Goal: Transaction & Acquisition: Register for event/course

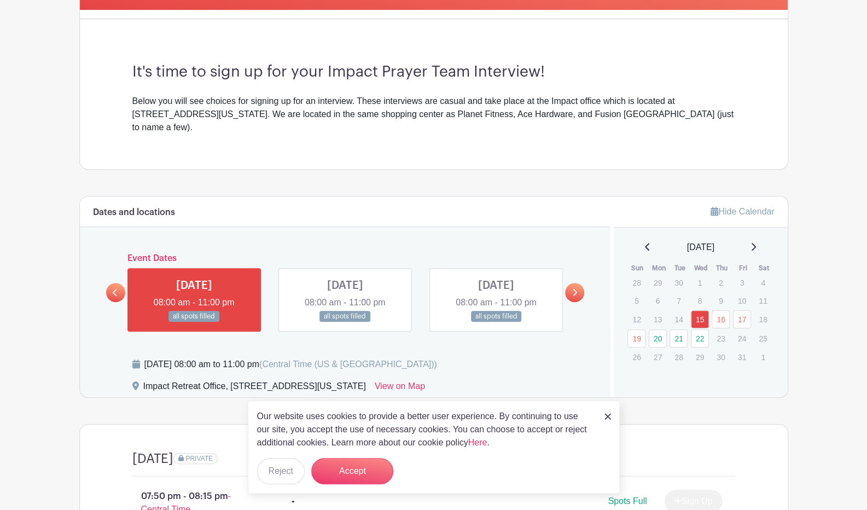
scroll to position [391, 0]
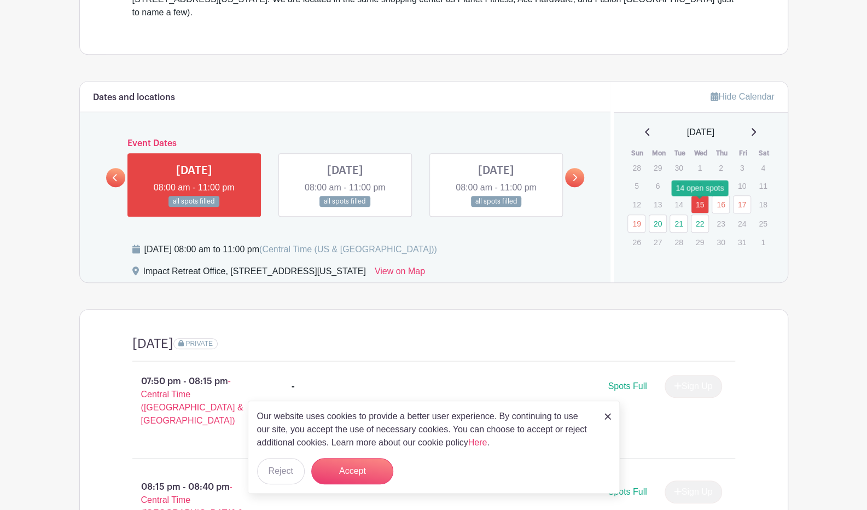
click at [703, 214] on link "22" at bounding box center [700, 223] width 18 height 18
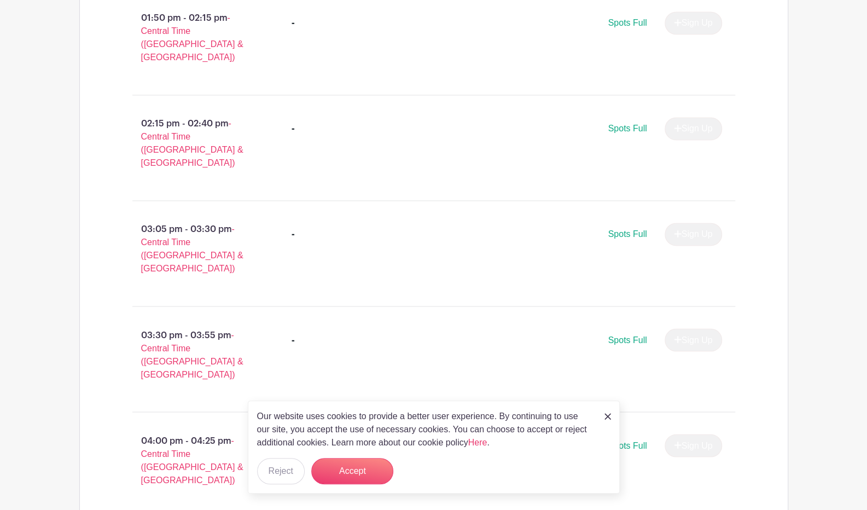
scroll to position [1058, 0]
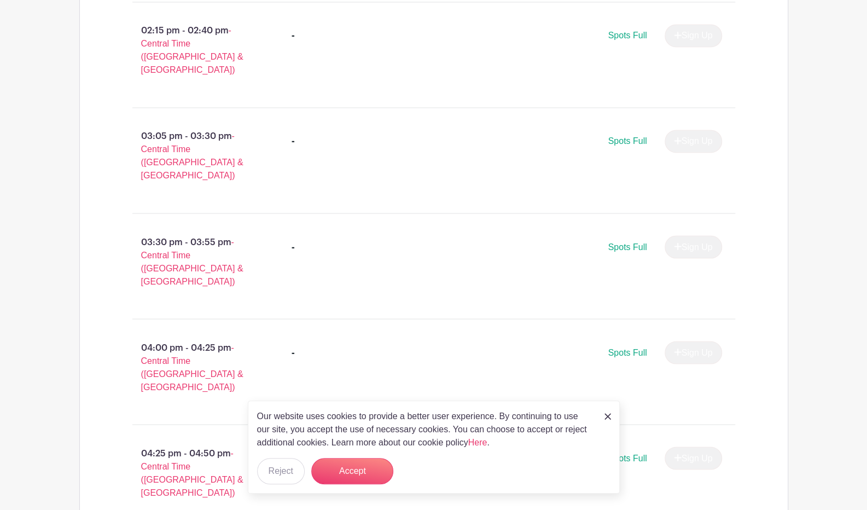
click at [608, 411] on link at bounding box center [607, 415] width 7 height 13
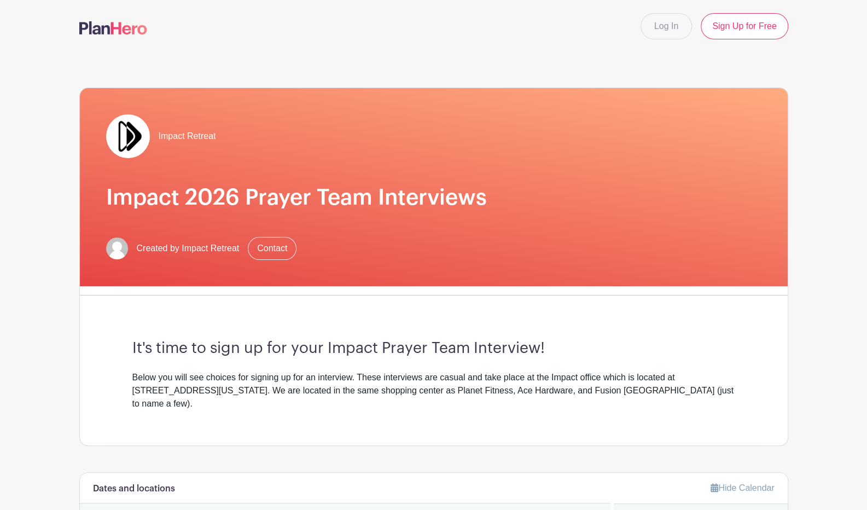
scroll to position [246, 0]
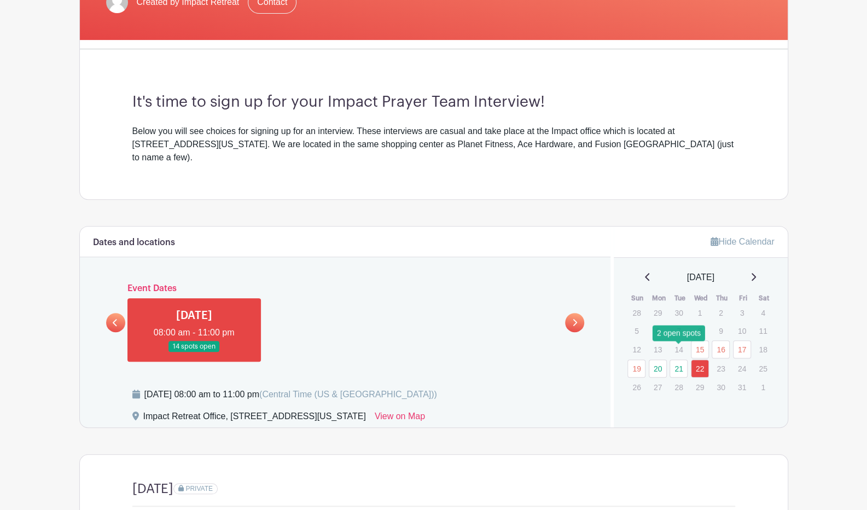
click at [679, 359] on link "21" at bounding box center [678, 368] width 18 height 18
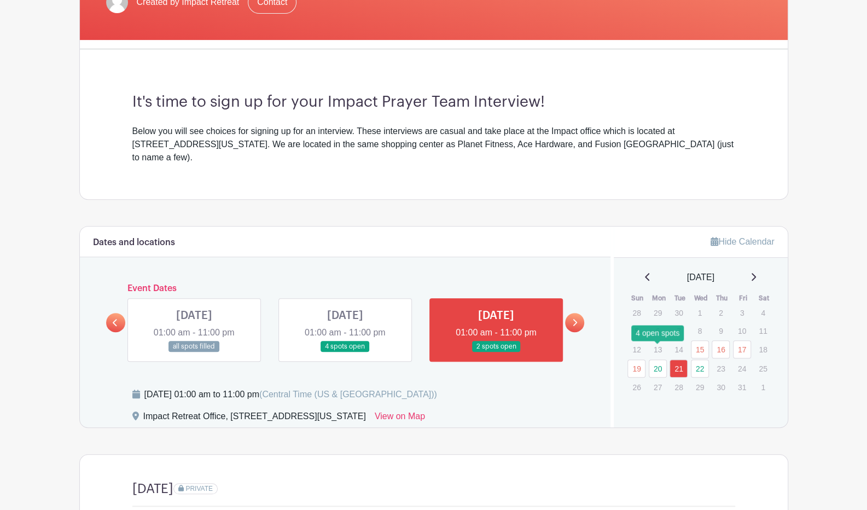
click at [662, 359] on link "20" at bounding box center [658, 368] width 18 height 18
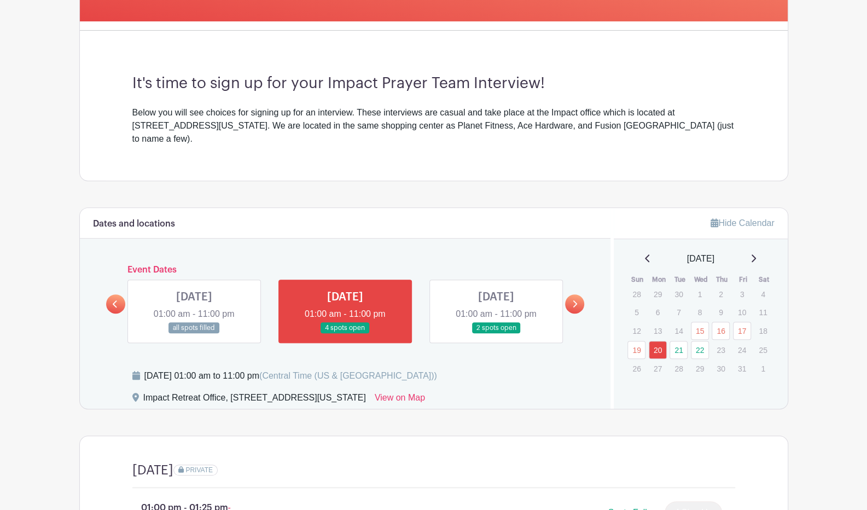
scroll to position [265, 0]
click at [696, 340] on link "22" at bounding box center [700, 349] width 18 height 18
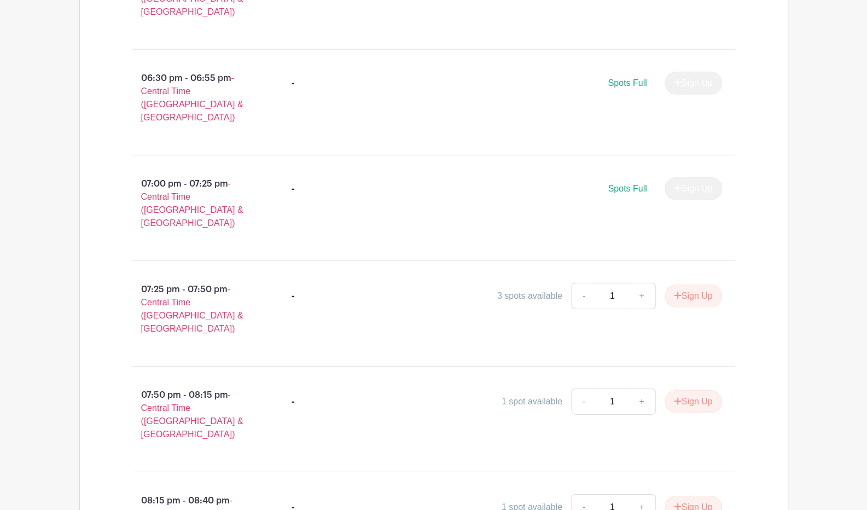
scroll to position [2263, 0]
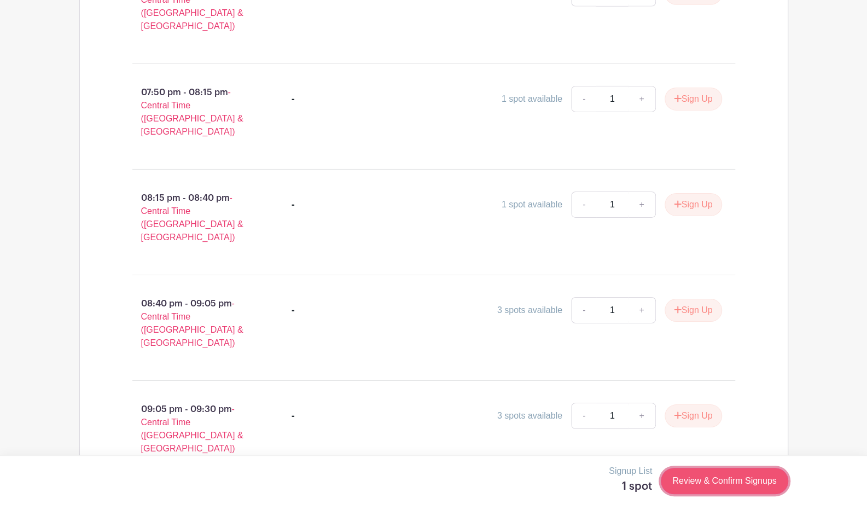
click at [702, 476] on link "Review & Confirm Signups" at bounding box center [724, 481] width 127 height 26
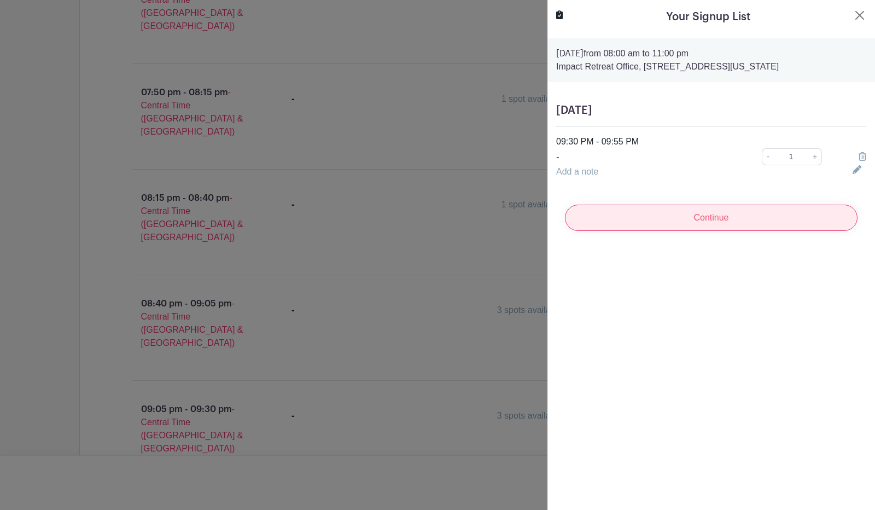
click at [675, 225] on input "Continue" at bounding box center [711, 218] width 293 height 26
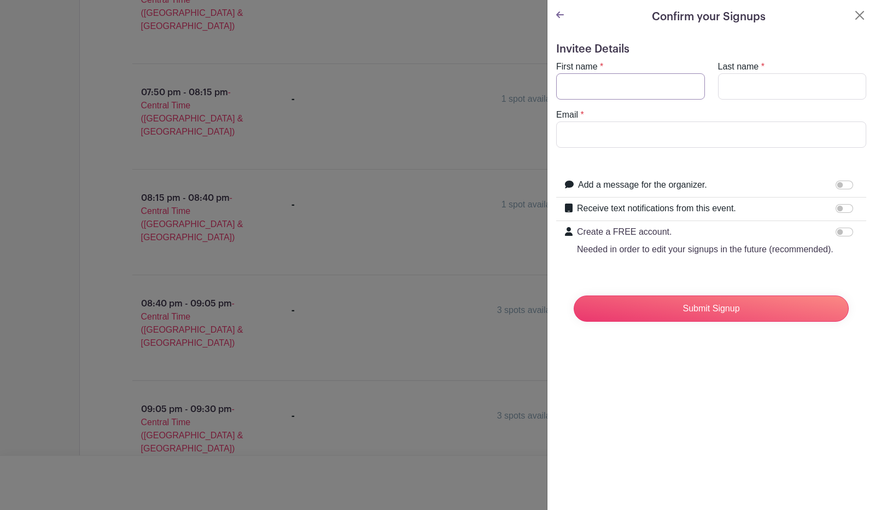
click at [647, 96] on input "First name" at bounding box center [630, 86] width 149 height 26
type input "Cade"
type input "[PERSON_NAME]"
type input "[EMAIL_ADDRESS][DOMAIN_NAME]"
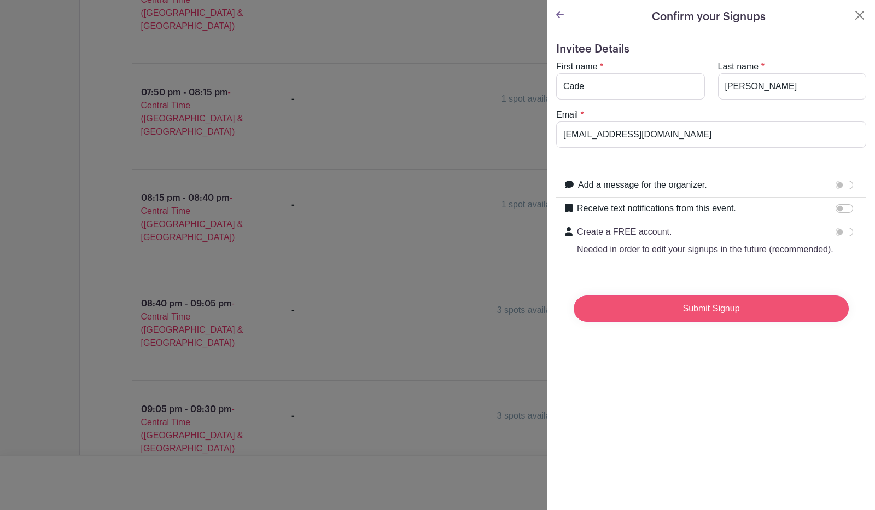
click at [656, 320] on input "Submit Signup" at bounding box center [711, 308] width 275 height 26
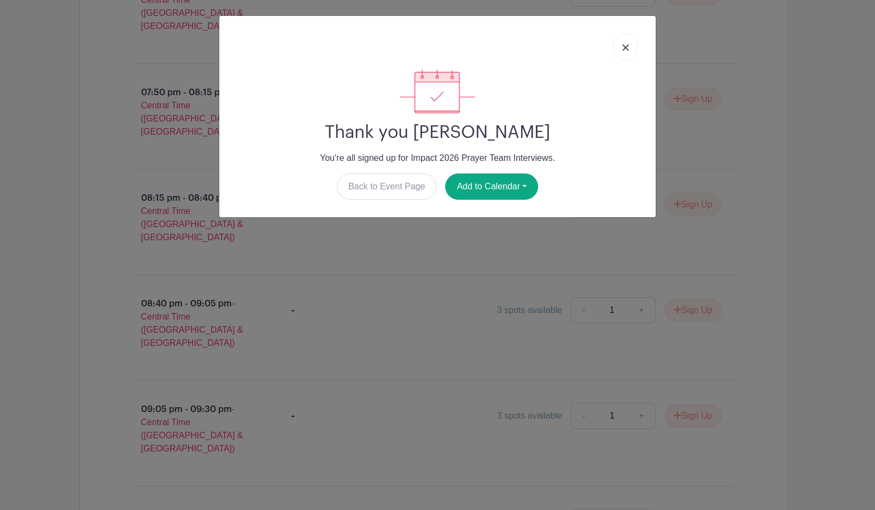
click at [618, 51] on link at bounding box center [625, 46] width 25 height 27
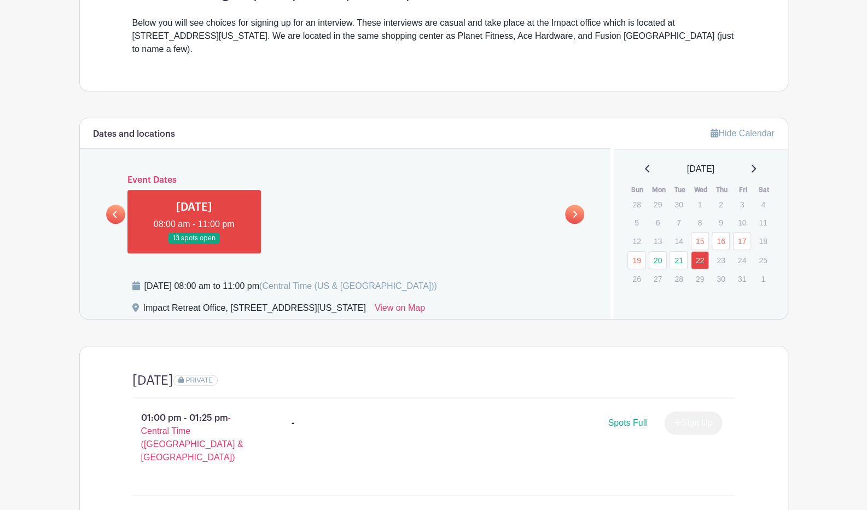
scroll to position [353, 0]
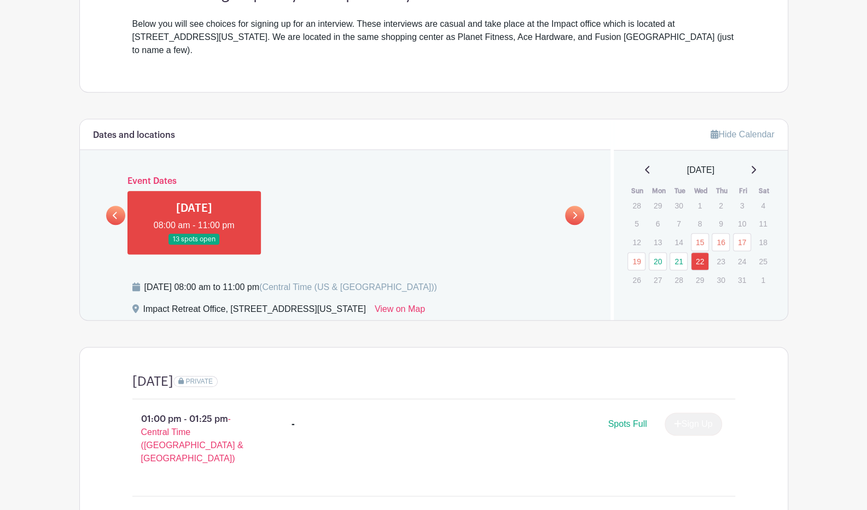
click at [339, 9] on div "It's time to sign up for your Impact Prayer Team Interview! Below you will see …" at bounding box center [433, 21] width 655 height 141
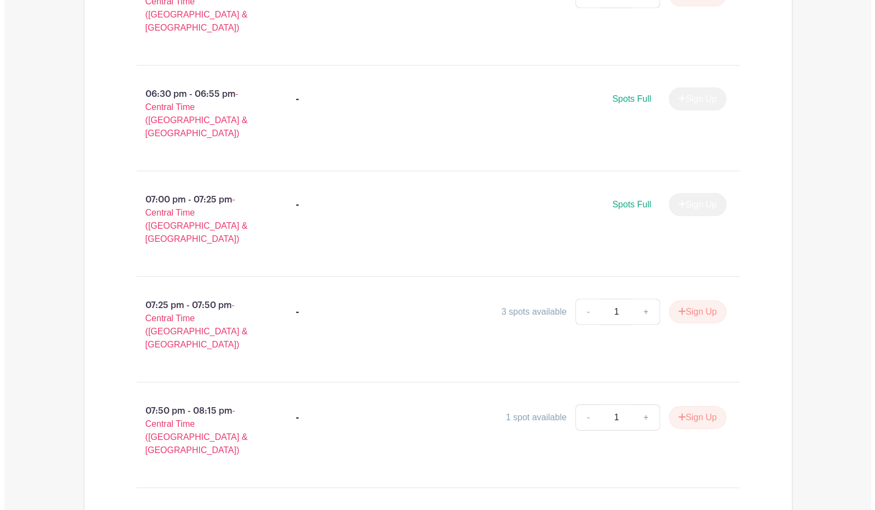
scroll to position [2268, 0]
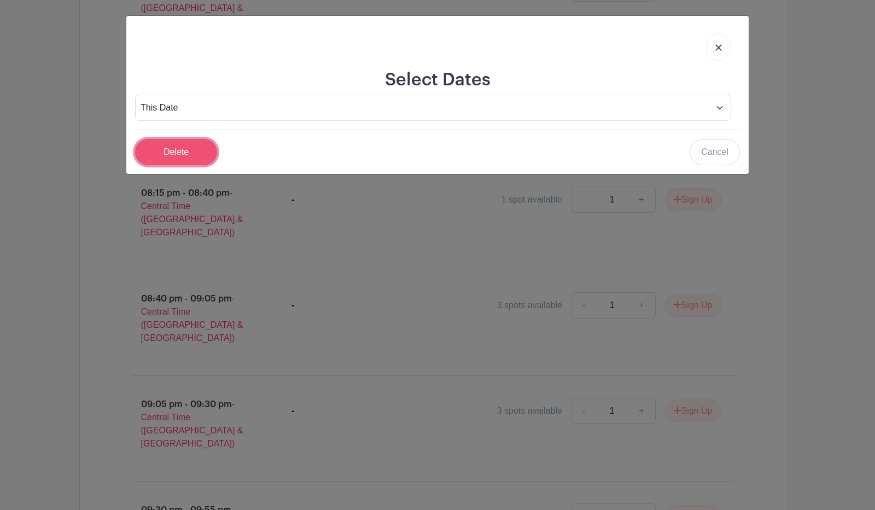
click at [185, 144] on input "Delete" at bounding box center [176, 152] width 82 height 26
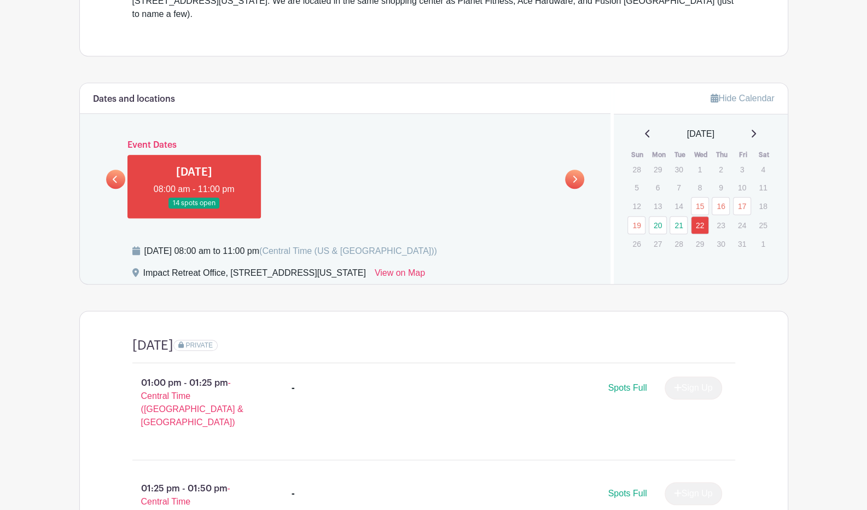
scroll to position [392, 0]
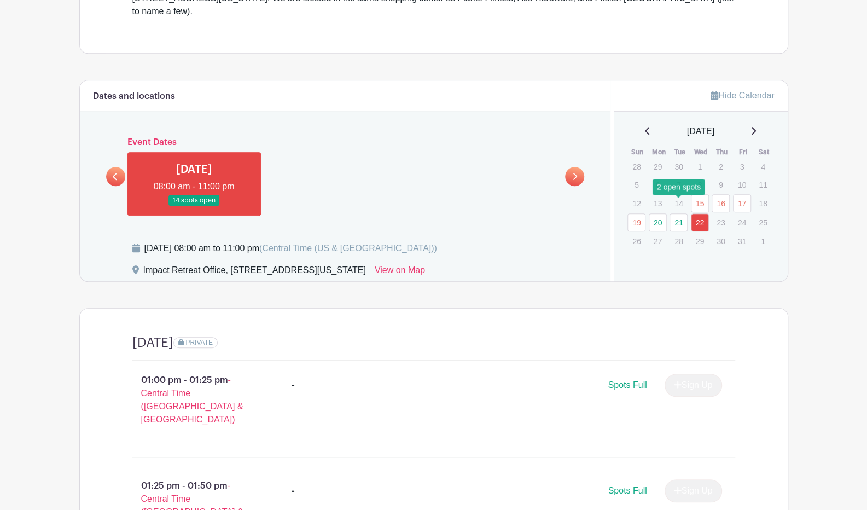
click at [679, 213] on link "21" at bounding box center [678, 222] width 18 height 18
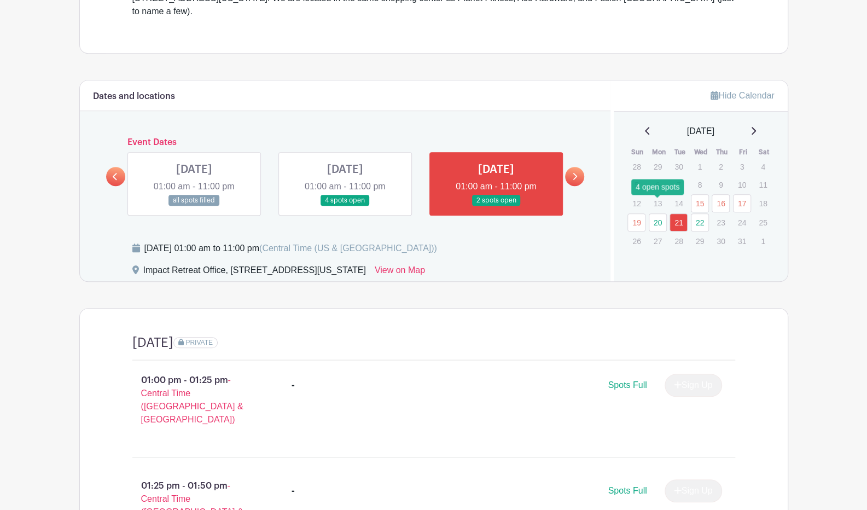
click at [659, 213] on link "20" at bounding box center [658, 222] width 18 height 18
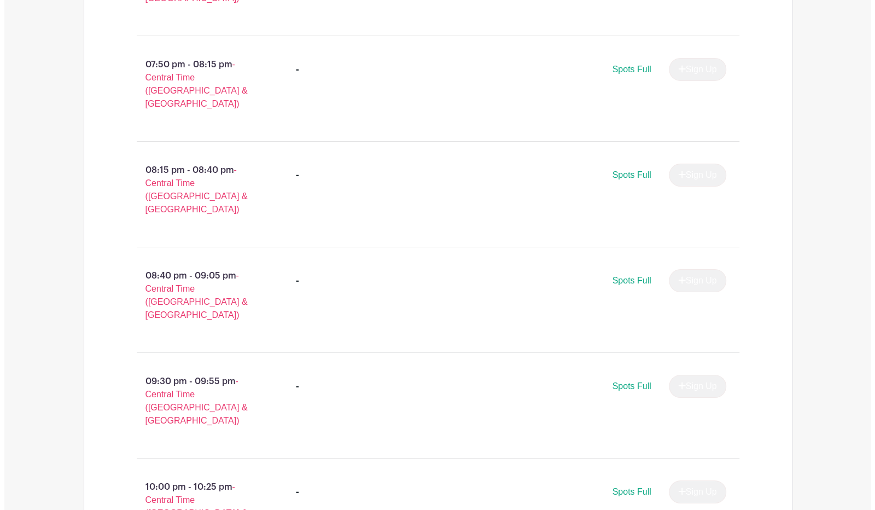
scroll to position [2394, 0]
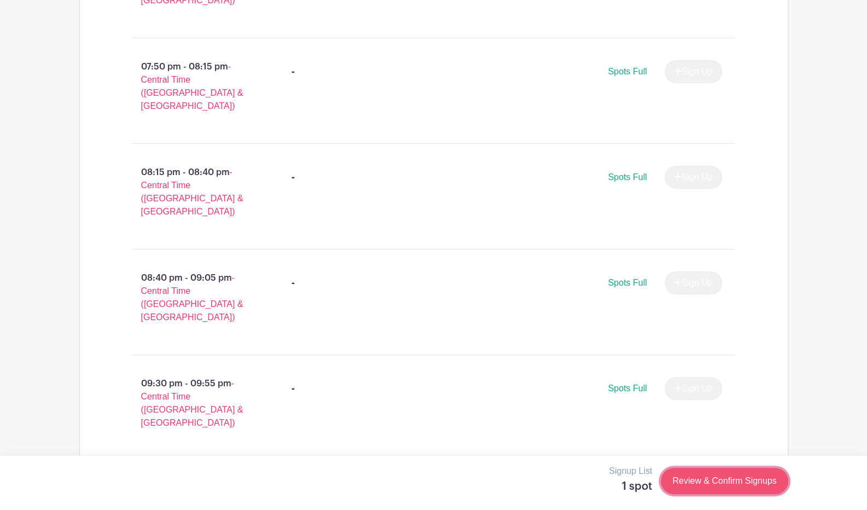
click at [698, 475] on link "Review & Confirm Signups" at bounding box center [724, 481] width 127 height 26
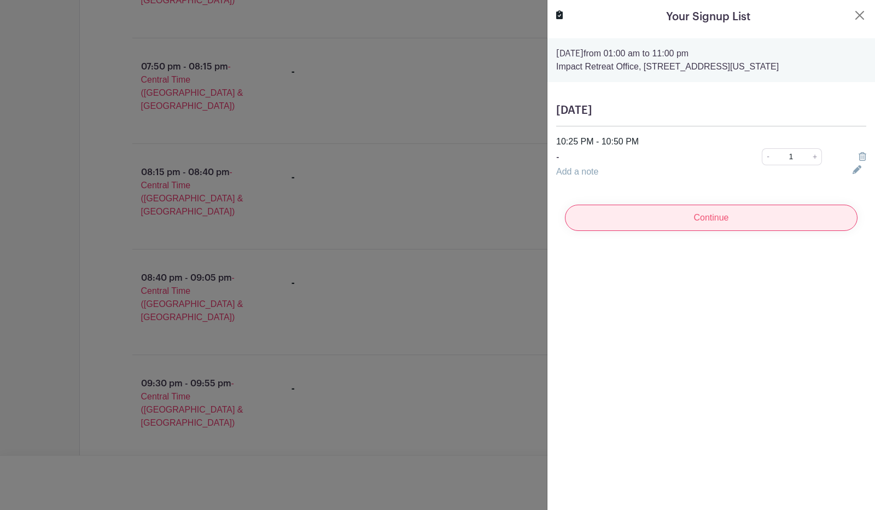
click at [705, 224] on input "Continue" at bounding box center [711, 218] width 293 height 26
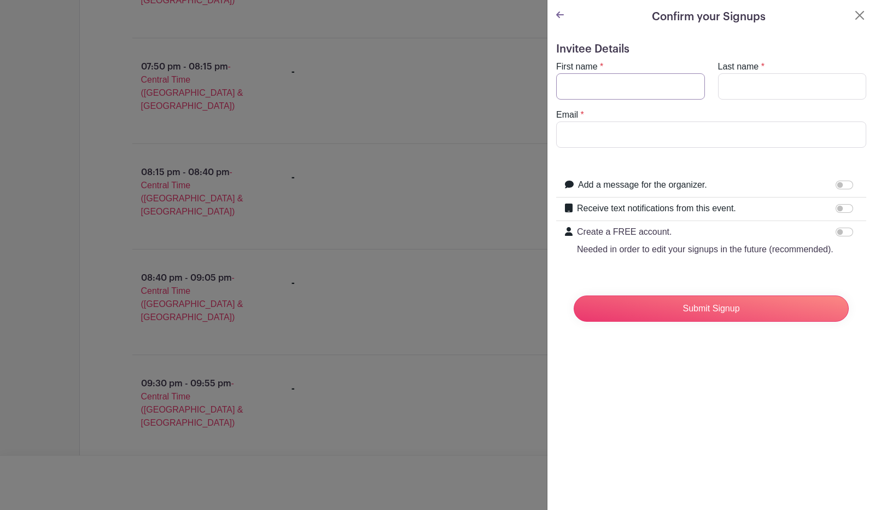
click at [627, 83] on input "First name" at bounding box center [630, 86] width 149 height 26
type input "Cade"
type input "[PERSON_NAME]"
type input "[EMAIL_ADDRESS][DOMAIN_NAME]"
click at [700, 306] on div "Submit Signup" at bounding box center [711, 309] width 293 height 44
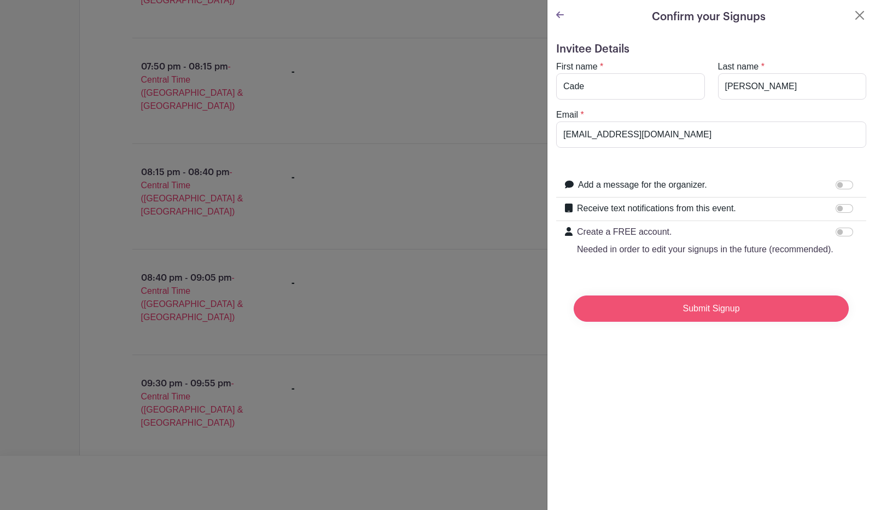
click at [699, 313] on input "Submit Signup" at bounding box center [711, 308] width 275 height 26
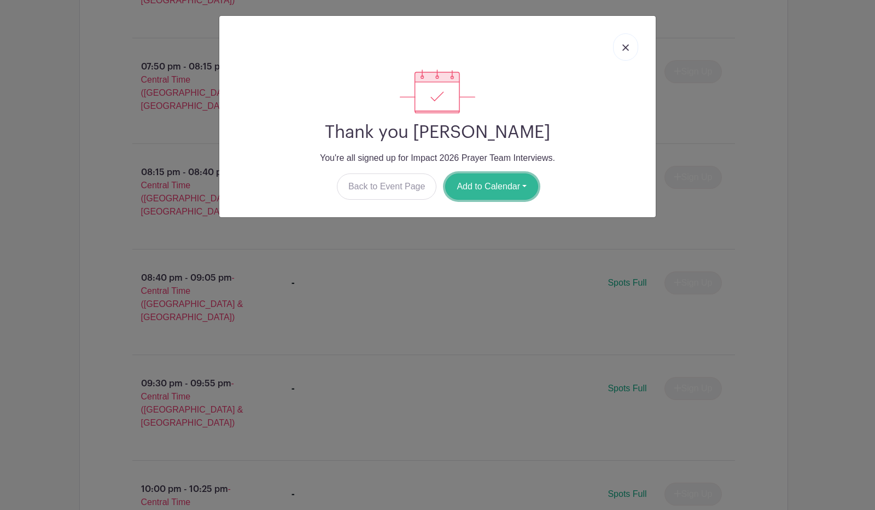
click at [479, 186] on button "Add to Calendar" at bounding box center [491, 186] width 93 height 26
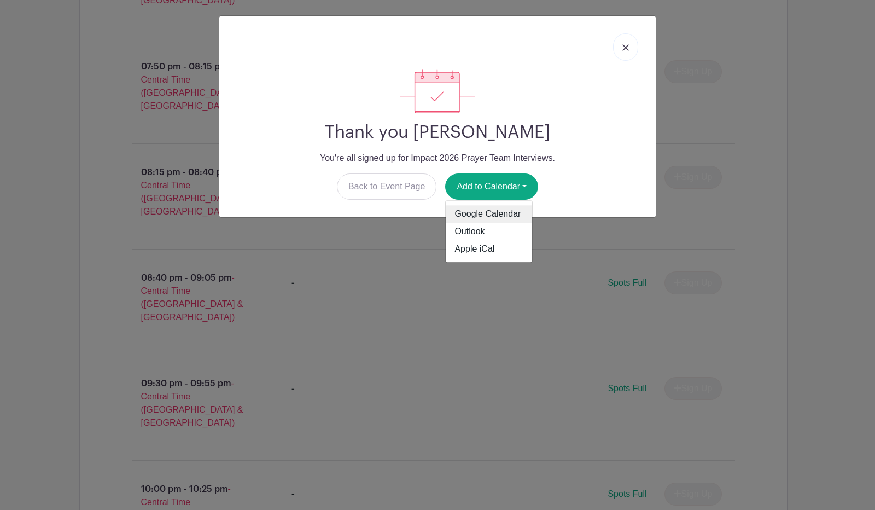
click at [485, 209] on link "Google Calendar" at bounding box center [489, 214] width 86 height 17
